Goal: Information Seeking & Learning: Understand process/instructions

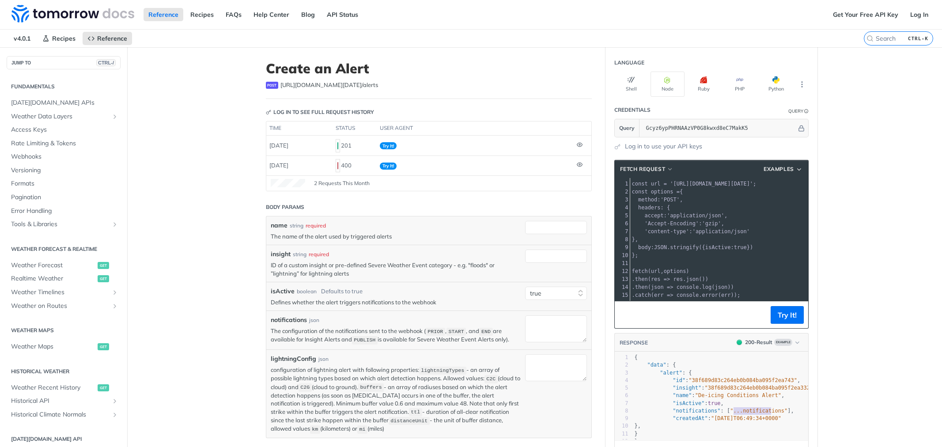
select select "true"
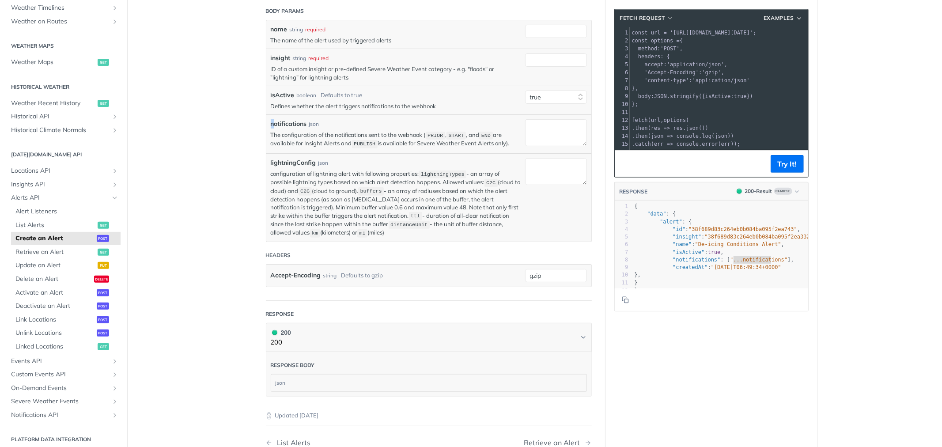
click at [271, 124] on label "notifications" at bounding box center [289, 123] width 36 height 9
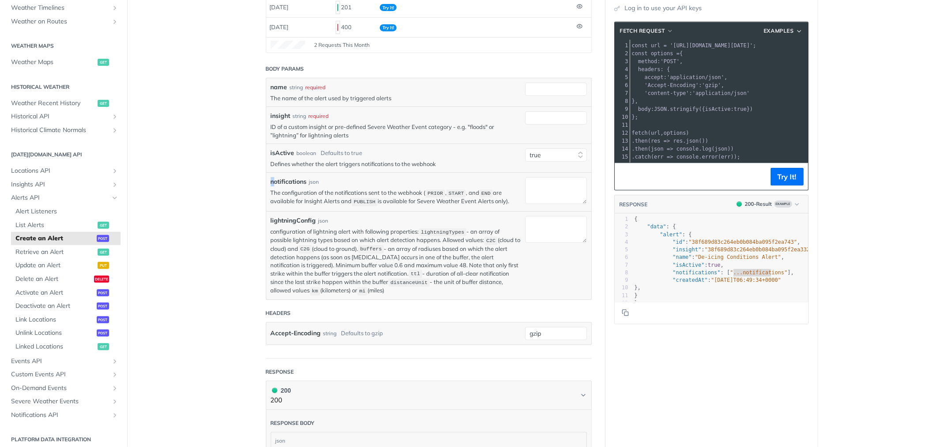
scroll to position [137, 0]
click at [271, 184] on label "notifications" at bounding box center [289, 182] width 36 height 9
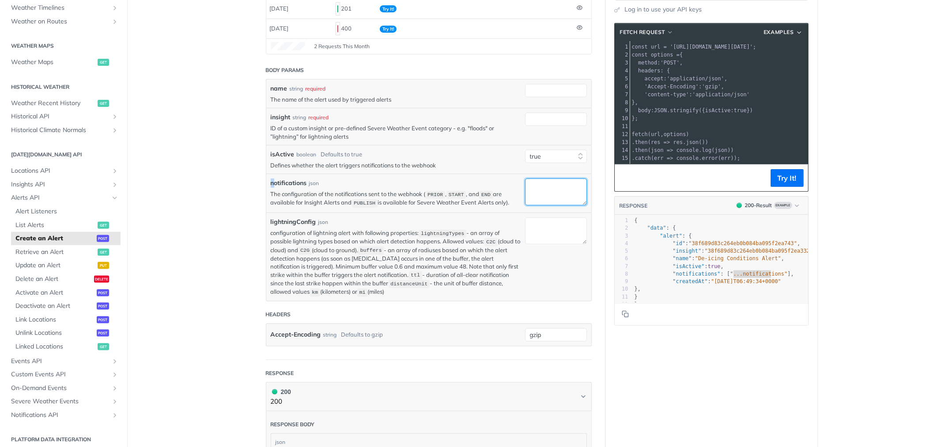
click at [525, 184] on textarea "notifications" at bounding box center [556, 191] width 62 height 27
drag, startPoint x: 266, startPoint y: 180, endPoint x: 506, endPoint y: 209, distance: 242.1
click at [506, 209] on div "notifications json The configuration of the notifications sent to the webhook (…" at bounding box center [428, 193] width 325 height 39
copy div "notifications json The configuration of the notifications sent to the webhook (…"
click at [394, 224] on div "lightningConfig json" at bounding box center [396, 221] width 250 height 9
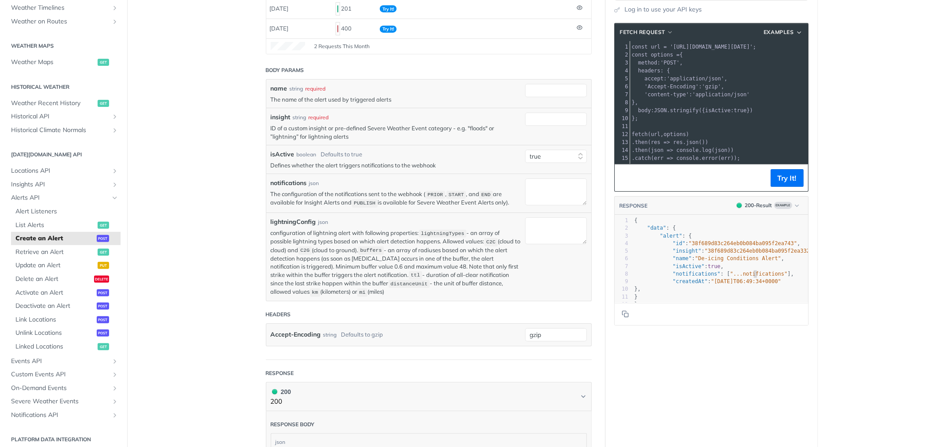
click at [752, 277] on span ""...notifications"" at bounding box center [758, 274] width 57 height 6
type textarea "notifications"
click at [752, 277] on span ""...notifications"" at bounding box center [758, 274] width 57 height 6
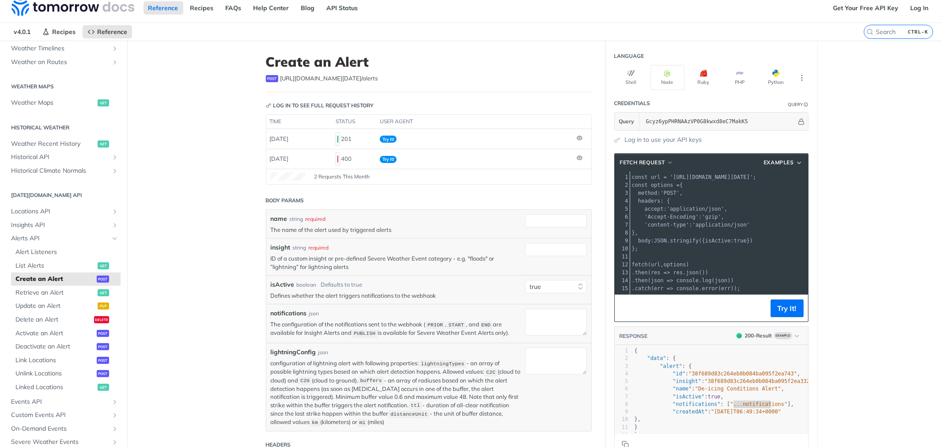
scroll to position [0, 0]
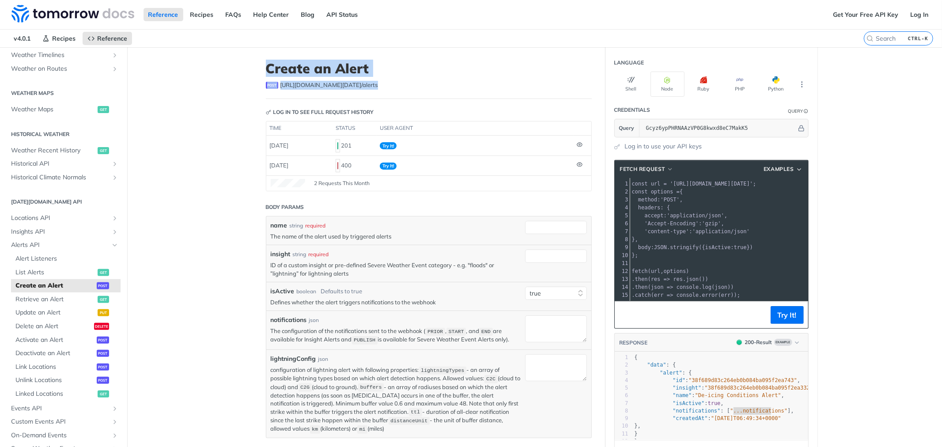
drag, startPoint x: 268, startPoint y: 67, endPoint x: 368, endPoint y: 85, distance: 101.5
click at [368, 85] on header "Create an Alert post [URL][DOMAIN_NAME][DATE] /alerts" at bounding box center [429, 80] width 326 height 38
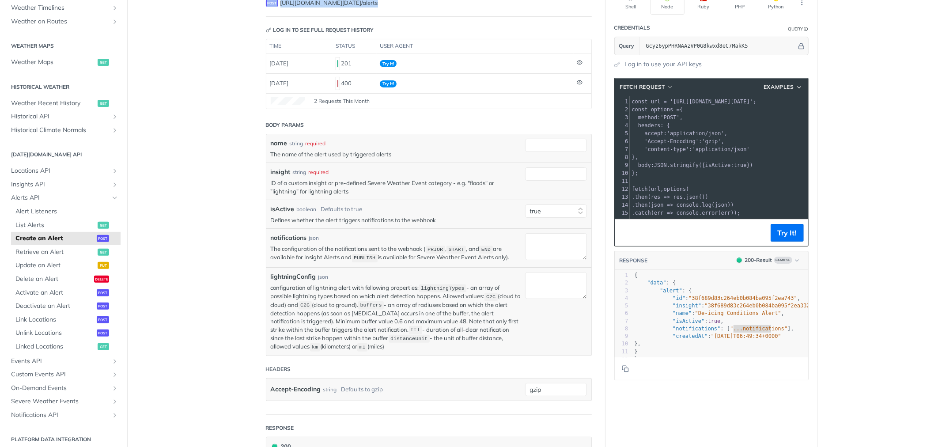
scroll to position [98, 0]
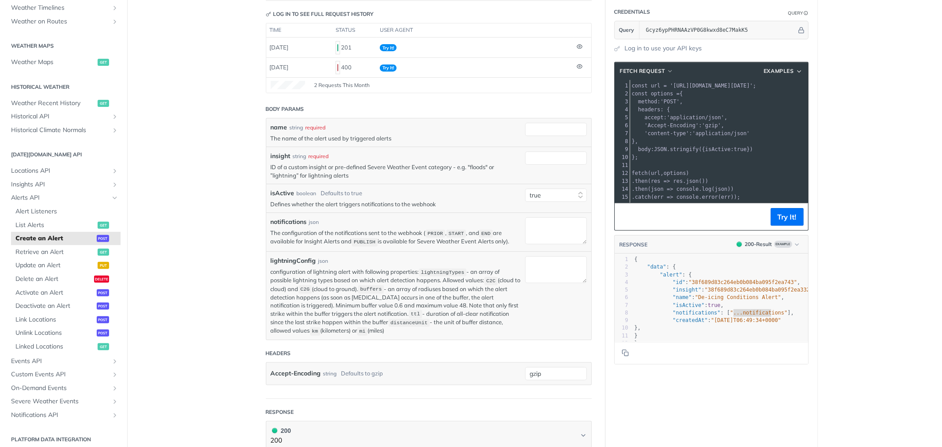
drag, startPoint x: 507, startPoint y: 242, endPoint x: 268, endPoint y: 125, distance: 266.3
click at [271, 125] on div "name string required The name of the alert used by triggered alerts insight str…" at bounding box center [429, 229] width 316 height 212
copy div "name string required The name of the alert used by triggered alerts insight str…"
click at [552, 232] on textarea "notifications" at bounding box center [556, 230] width 62 height 27
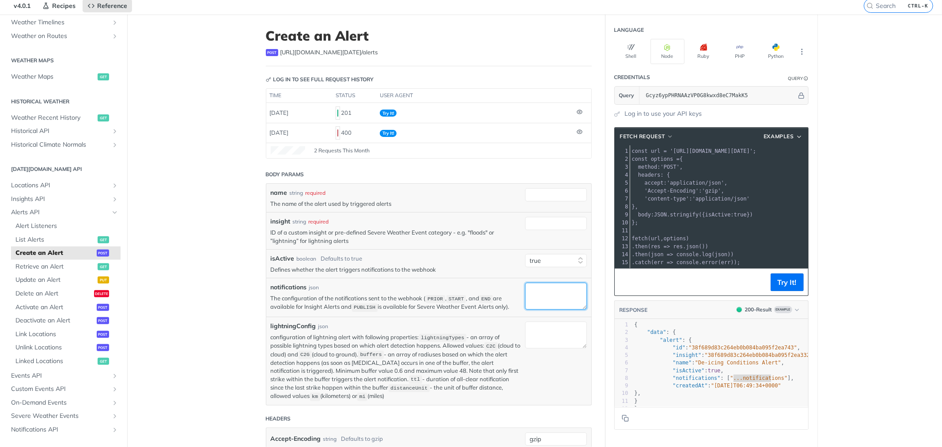
scroll to position [49, 0]
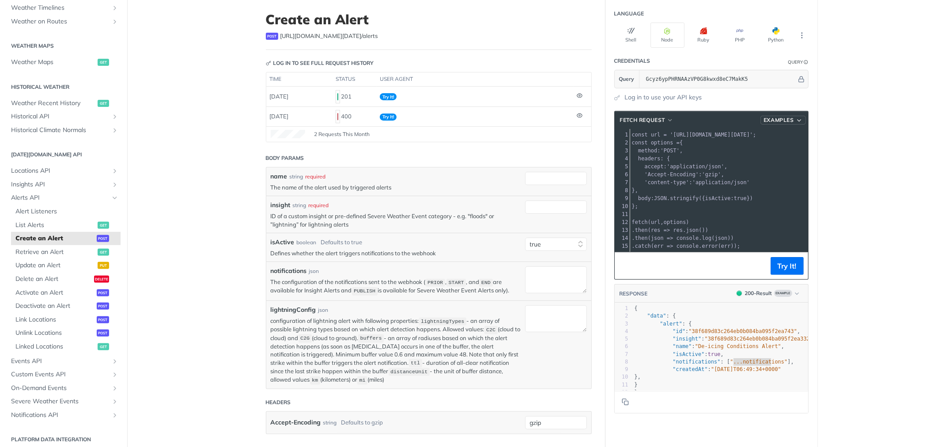
click at [772, 124] on button "Examples" at bounding box center [783, 120] width 45 height 9
click at [641, 117] on span "fetch Request" at bounding box center [642, 120] width 45 height 8
click at [598, 149] on span "Axios" at bounding box center [602, 147] width 15 height 9
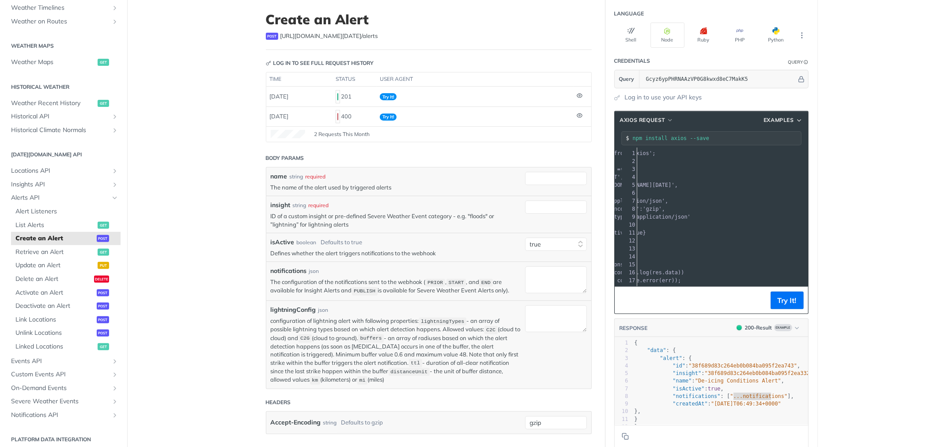
scroll to position [0, 0]
click at [656, 117] on span "Axios Request" at bounding box center [642, 120] width 45 height 8
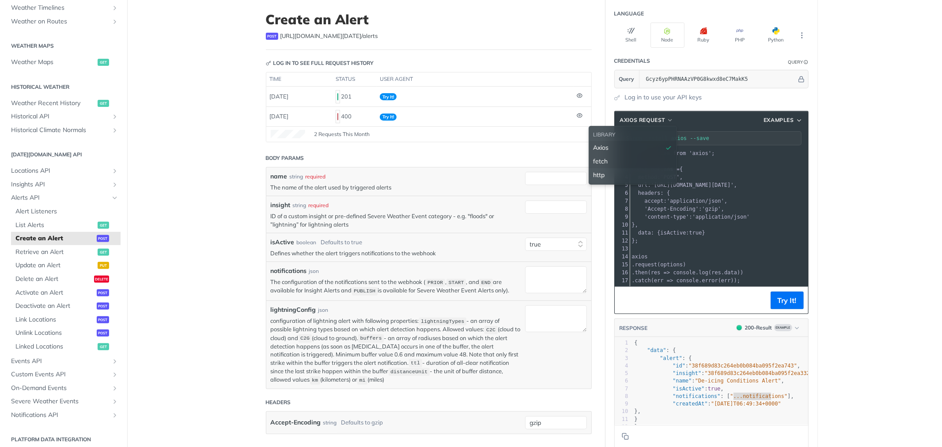
click at [606, 157] on div "fetch" at bounding box center [633, 161] width 79 height 9
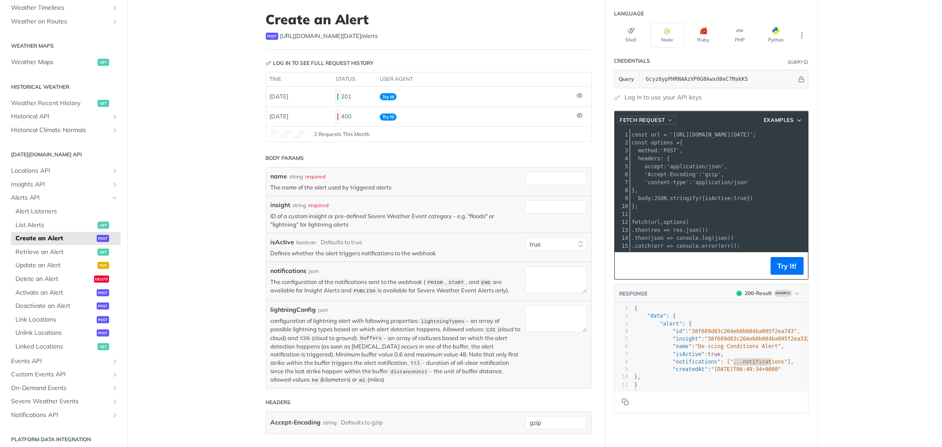
click at [648, 119] on span "fetch Request" at bounding box center [642, 120] width 45 height 8
click at [610, 148] on div "Axios" at bounding box center [634, 147] width 79 height 9
